Goal: Task Accomplishment & Management: Manage account settings

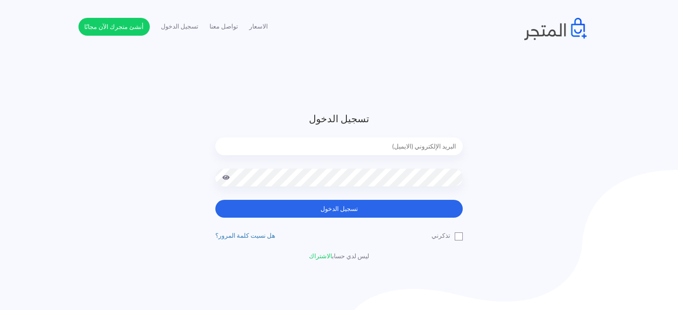
click at [431, 142] on input "email" at bounding box center [339, 146] width 248 height 18
type input "[EMAIL_ADDRESS][DOMAIN_NAME]"
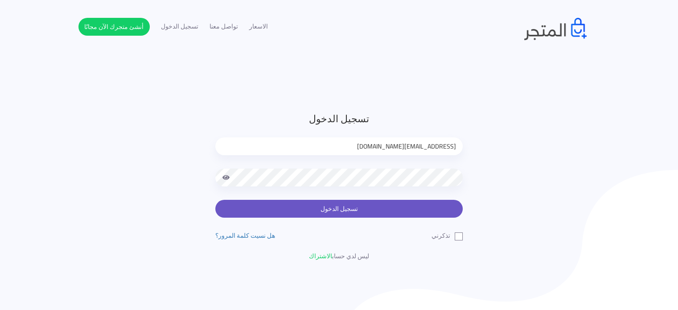
click at [344, 206] on button "تسجيل الدخول" at bounding box center [339, 209] width 248 height 18
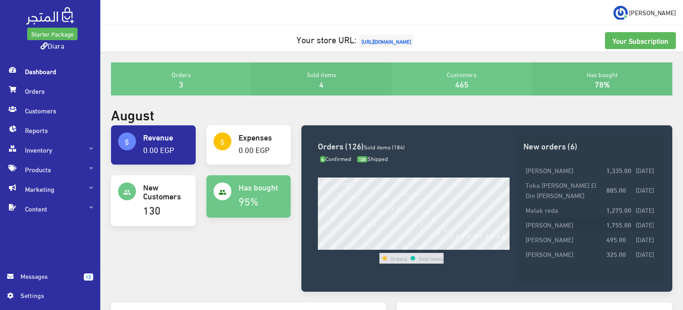
scroll to position [50, 0]
click at [41, 89] on span "Orders" at bounding box center [50, 91] width 86 height 20
